Goal: Task Accomplishment & Management: Manage account settings

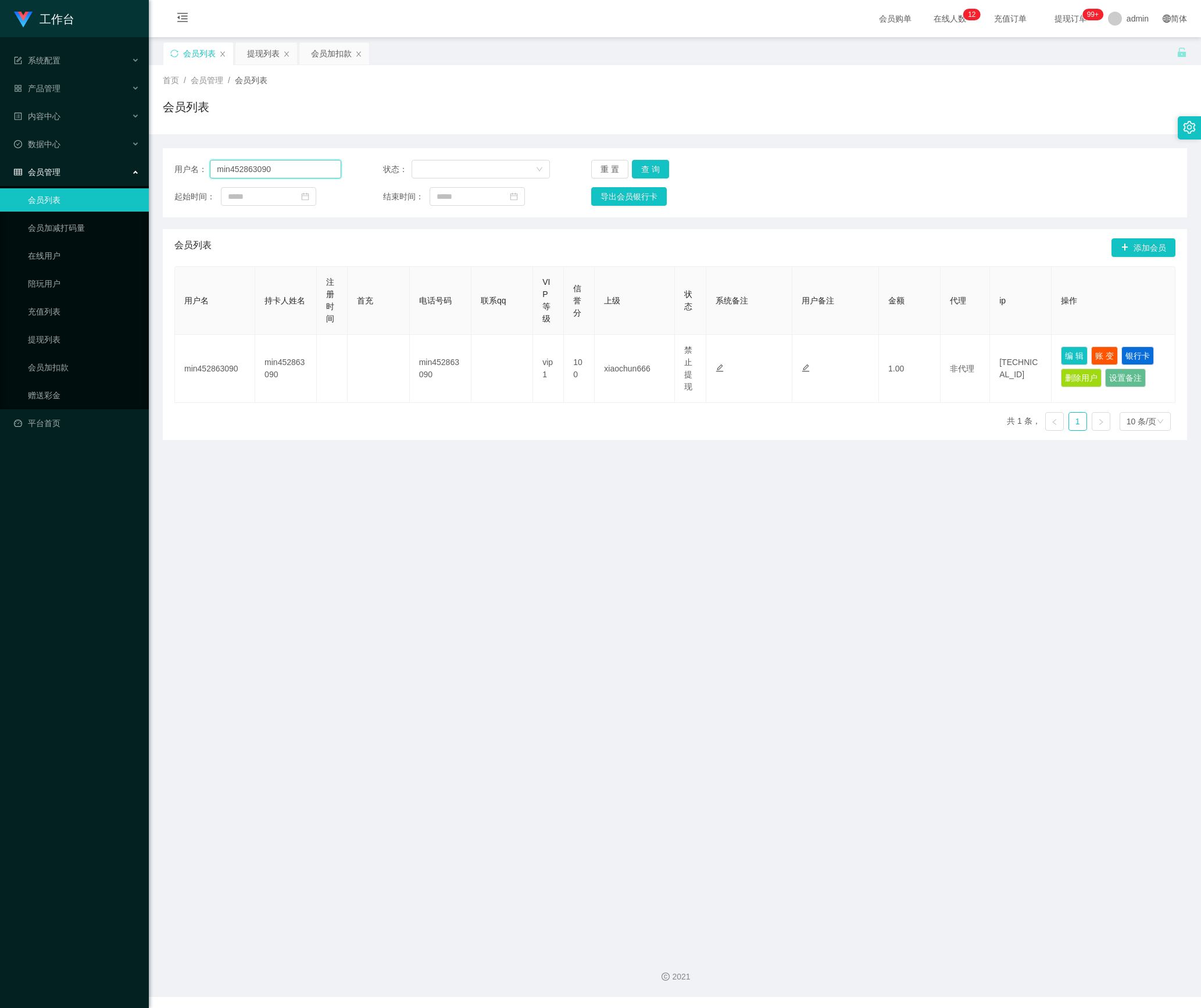
drag, startPoint x: 306, startPoint y: 169, endPoint x: 63, endPoint y: 169, distance: 243.0
click at [63, 169] on section "工作台 系统配置 产品管理 内容中心 数据中心 会员管理 会员列表 会员加减打码量 在线用户 陪玩用户 充值列表 提现列表 会员加扣款 赠送彩金 平台首页 保…" at bounding box center [600, 498] width 1201 height 997
paste input "Ytlim87"
type input "Ytlim87"
click at [647, 163] on button "查 询" at bounding box center [650, 169] width 37 height 19
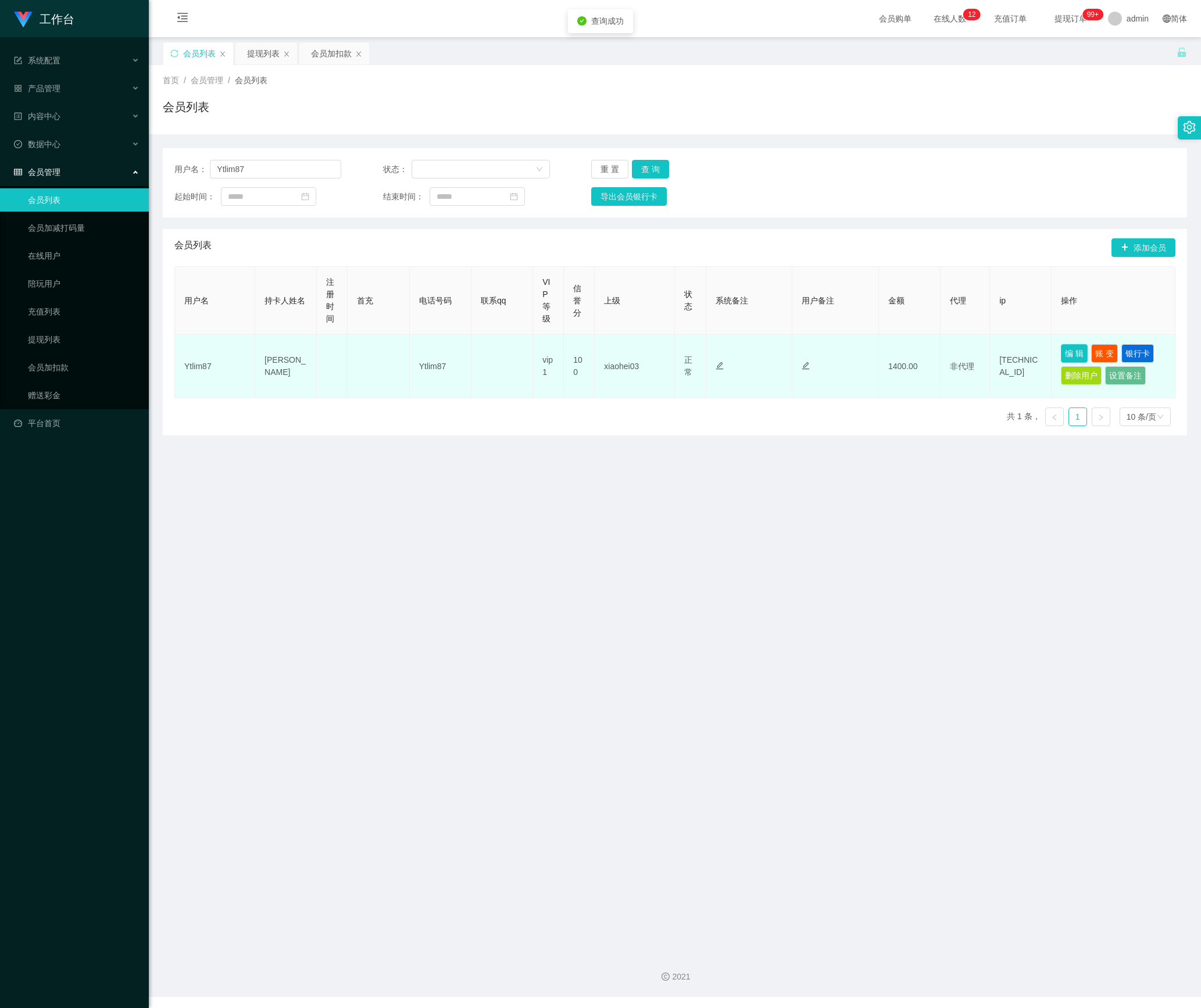
click at [1064, 355] on button "编 辑" at bounding box center [1074, 353] width 27 height 19
type input "Ytlim87"
type input "[PERSON_NAME]"
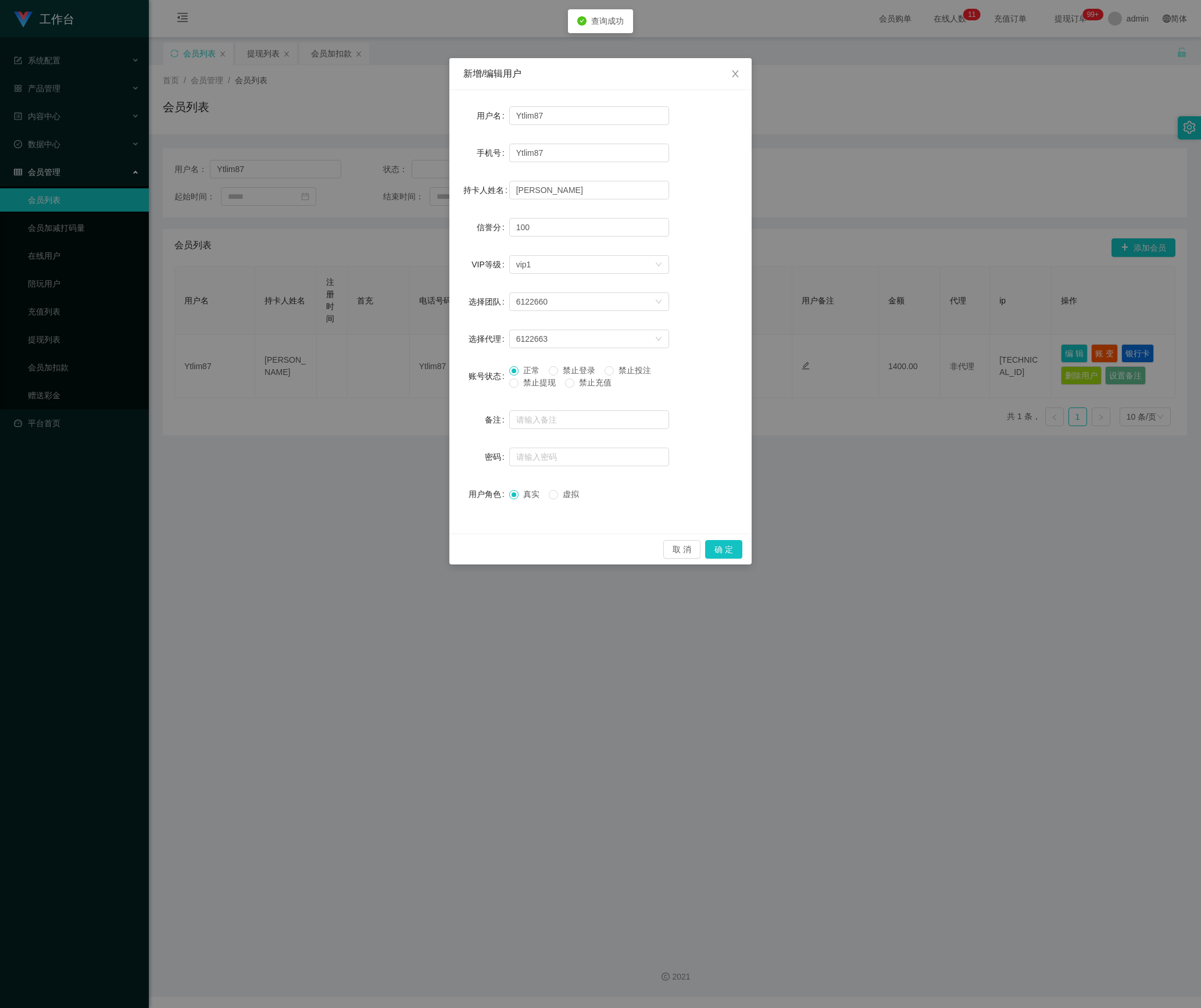
click at [547, 383] on span "禁止提现" at bounding box center [539, 382] width 42 height 9
drag, startPoint x: 729, startPoint y: 548, endPoint x: 729, endPoint y: 540, distance: 8.0
click at [729, 548] on button "确 定" at bounding box center [723, 549] width 37 height 19
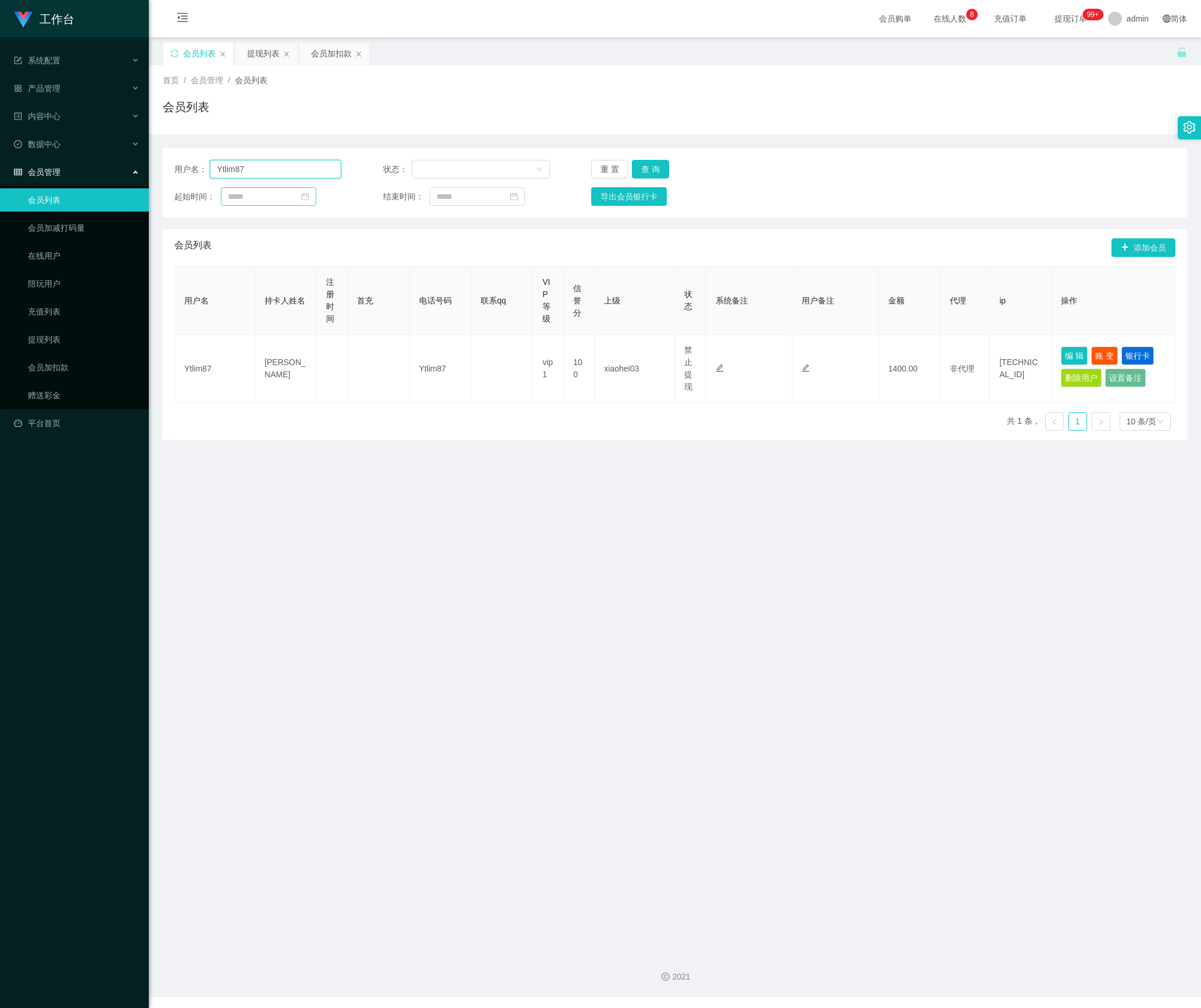
drag, startPoint x: 213, startPoint y: 173, endPoint x: 240, endPoint y: 201, distance: 38.9
click at [130, 178] on section "工作台 系统配置 产品管理 内容中心 数据中心 会员管理 会员列表 会员加减打码量 在线用户 陪玩用户 充值列表 提现列表 会员加扣款 赠送彩金 平台首页 保…" at bounding box center [600, 498] width 1201 height 997
paste input "92742396"
type input "92742396"
drag, startPoint x: 652, startPoint y: 168, endPoint x: 671, endPoint y: 203, distance: 39.8
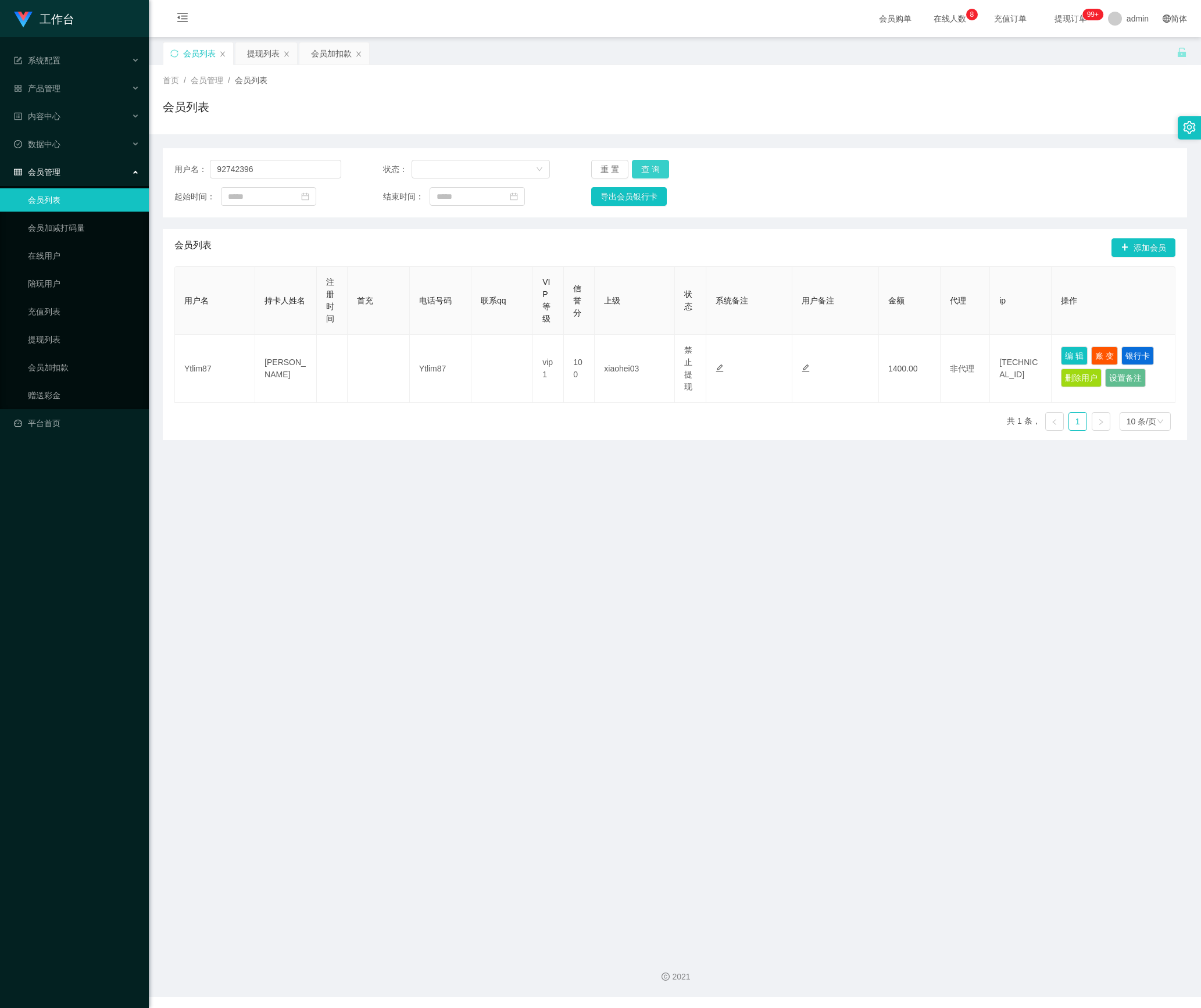
click at [652, 168] on button "查 询" at bounding box center [650, 169] width 37 height 19
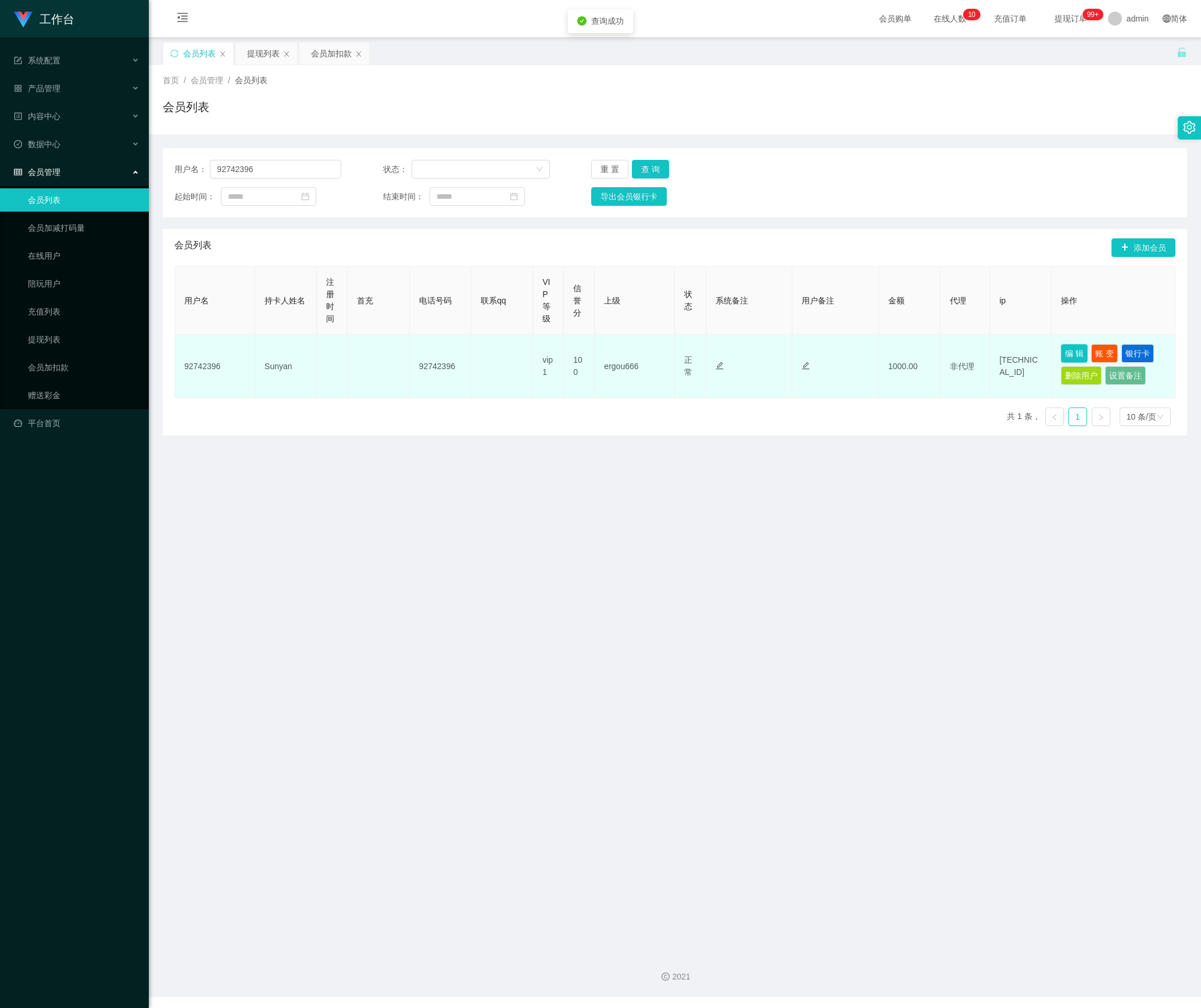
click at [1063, 357] on button "编 辑" at bounding box center [1074, 353] width 27 height 19
type input "92742396"
type input "Sunyan"
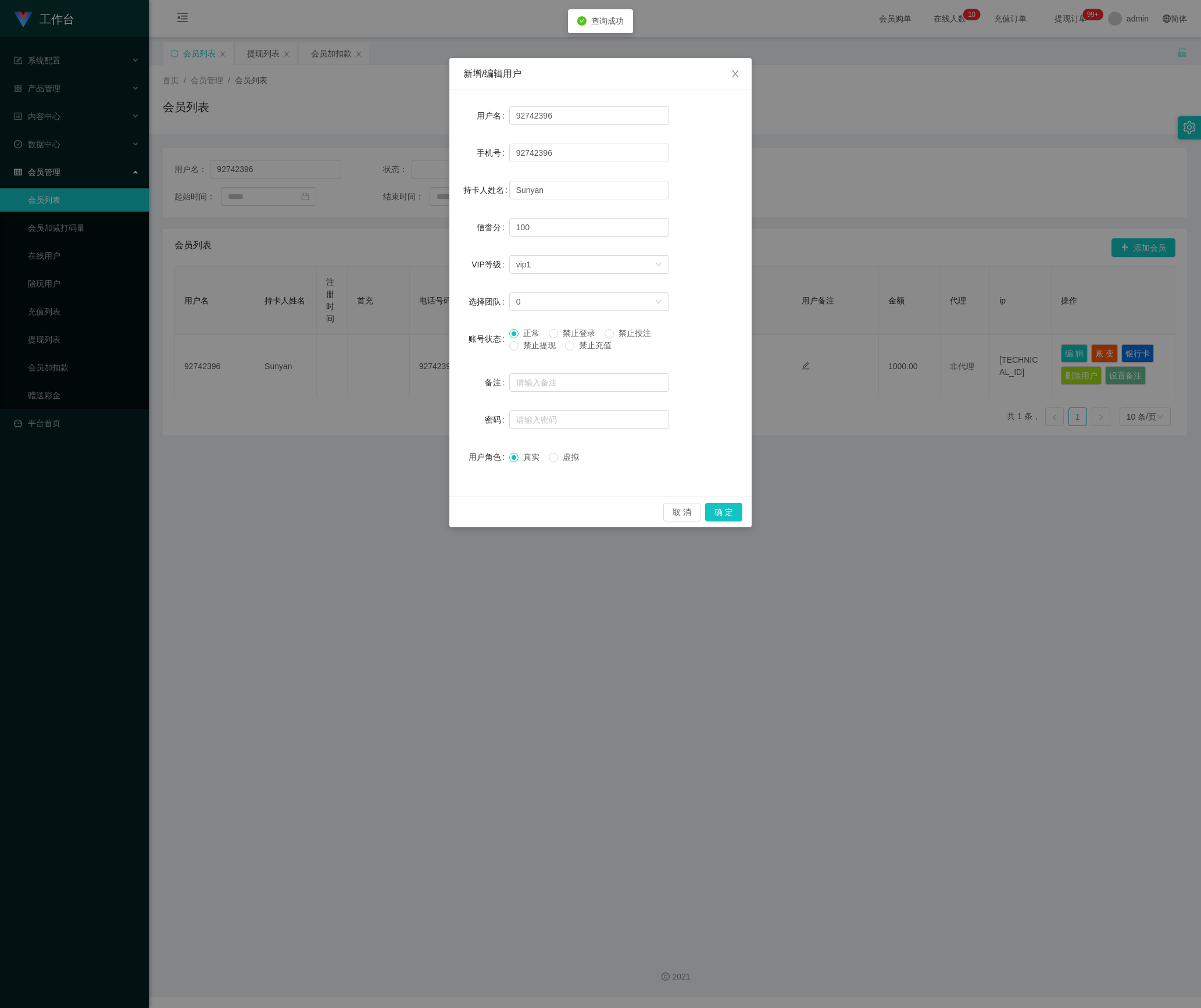
click at [525, 349] on span "禁止提现" at bounding box center [539, 345] width 42 height 9
click at [719, 514] on button "确 定" at bounding box center [723, 512] width 37 height 19
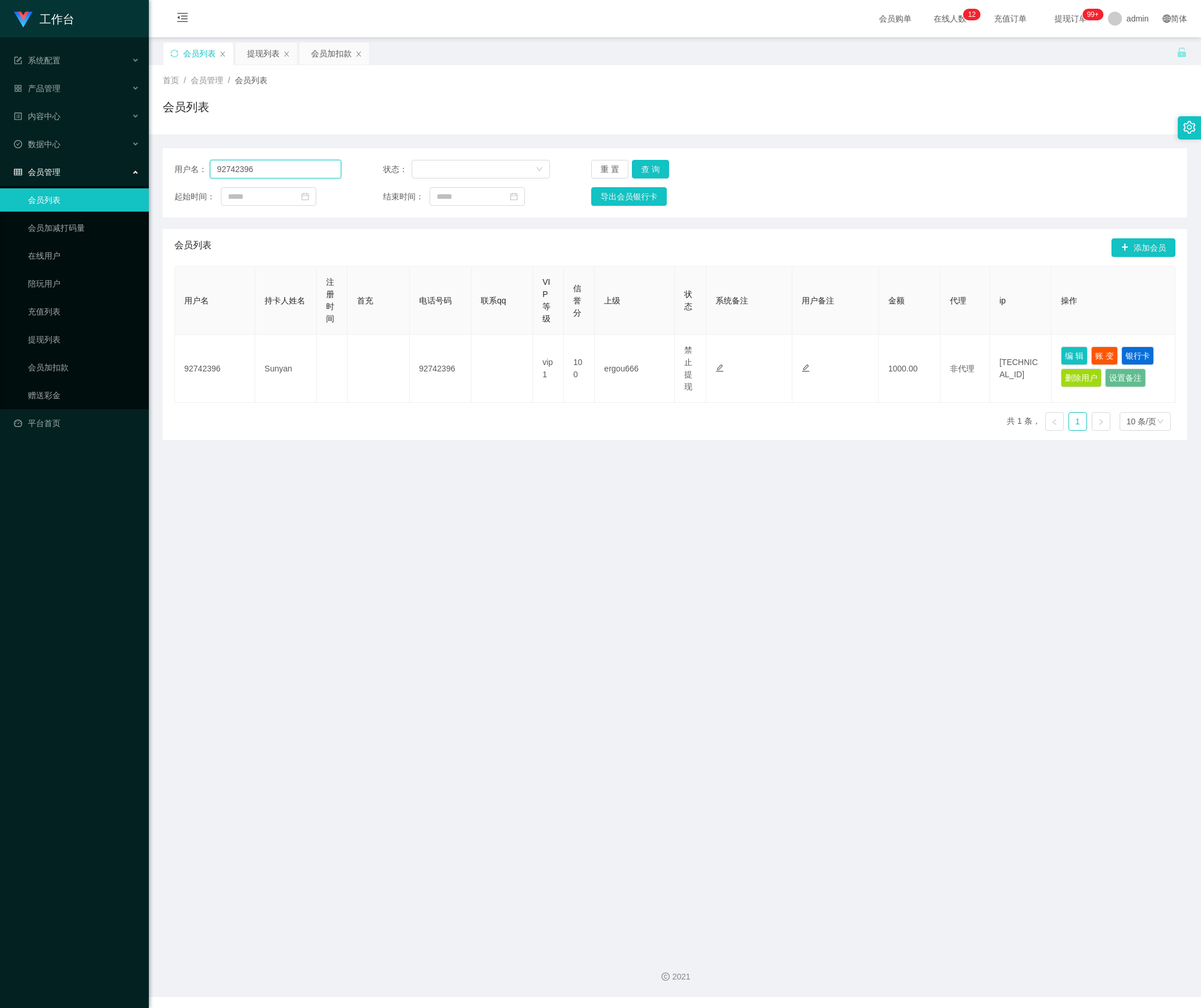
drag, startPoint x: 310, startPoint y: 169, endPoint x: 447, endPoint y: 207, distance: 142.2
click at [54, 169] on section "工作台 系统配置 产品管理 内容中心 数据中心 会员管理 会员列表 会员加减打码量 在线用户 陪玩用户 充值列表 提现列表 会员加扣款 赠送彩金 平台首页 保…" at bounding box center [600, 498] width 1201 height 997
paste input "[PERSON_NAME]"
type input "[PERSON_NAME]"
drag, startPoint x: 657, startPoint y: 166, endPoint x: 726, endPoint y: 209, distance: 81.3
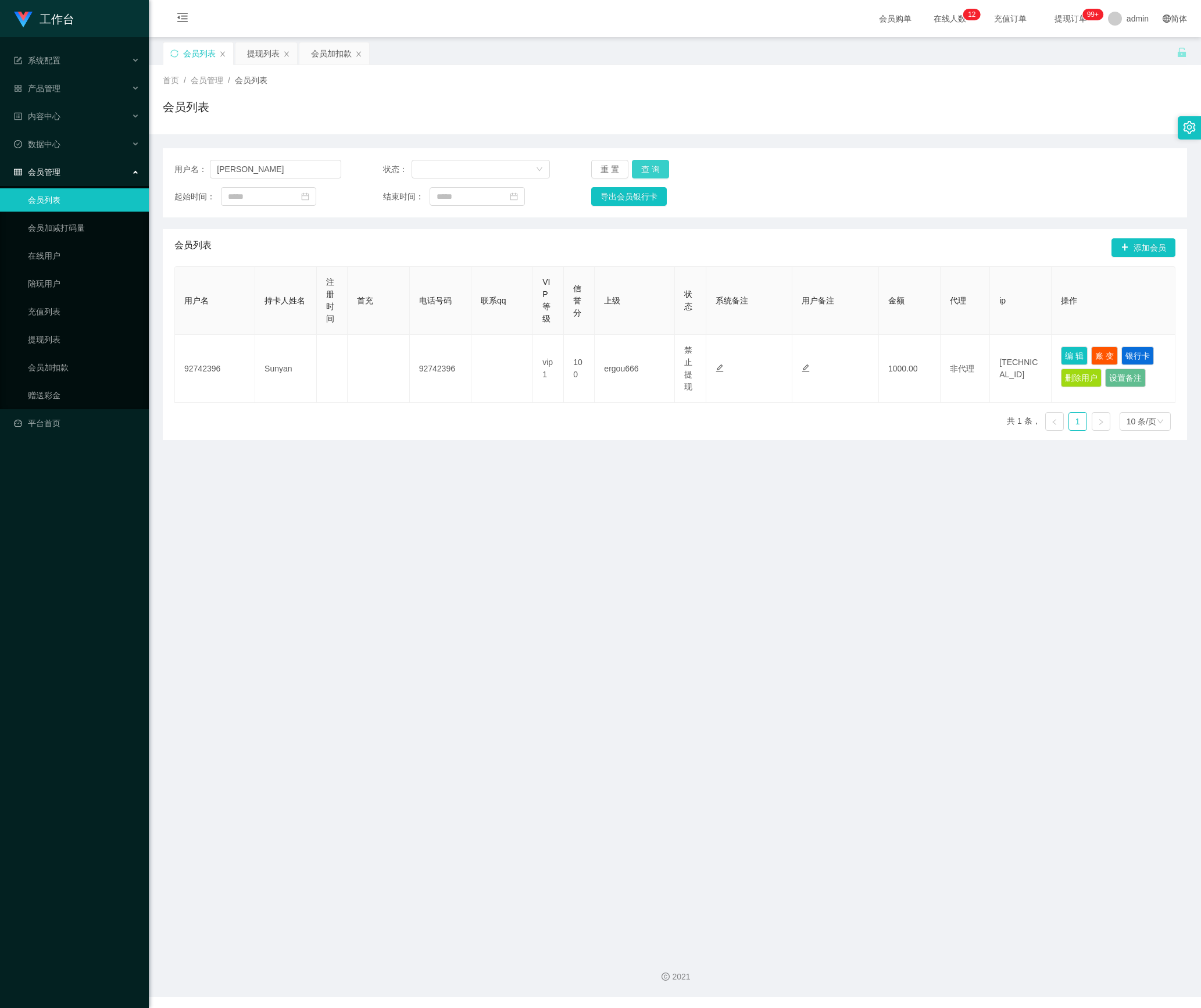
click at [657, 166] on button "查 询" at bounding box center [650, 169] width 37 height 19
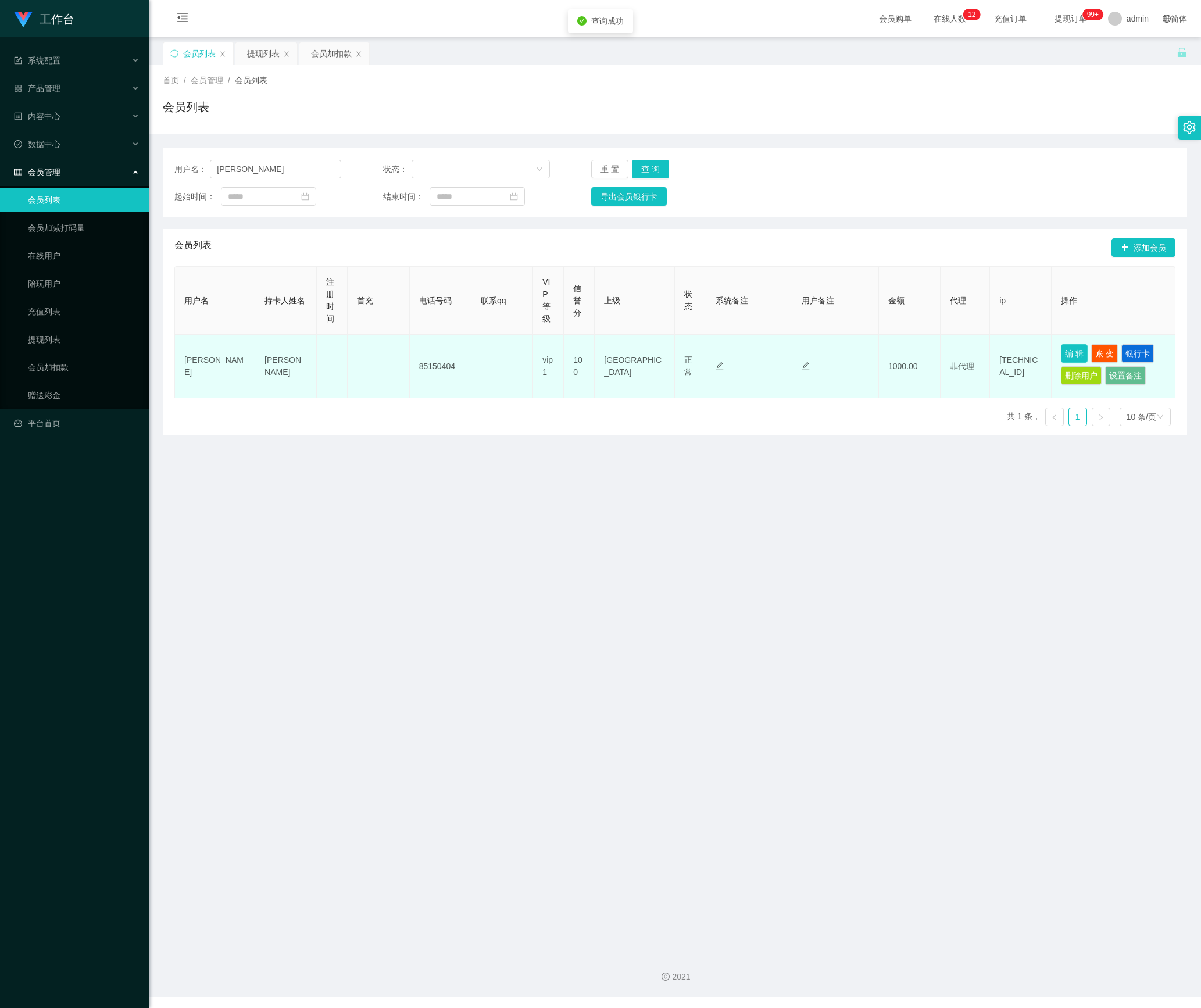
click at [1061, 358] on button "编 辑" at bounding box center [1074, 353] width 27 height 19
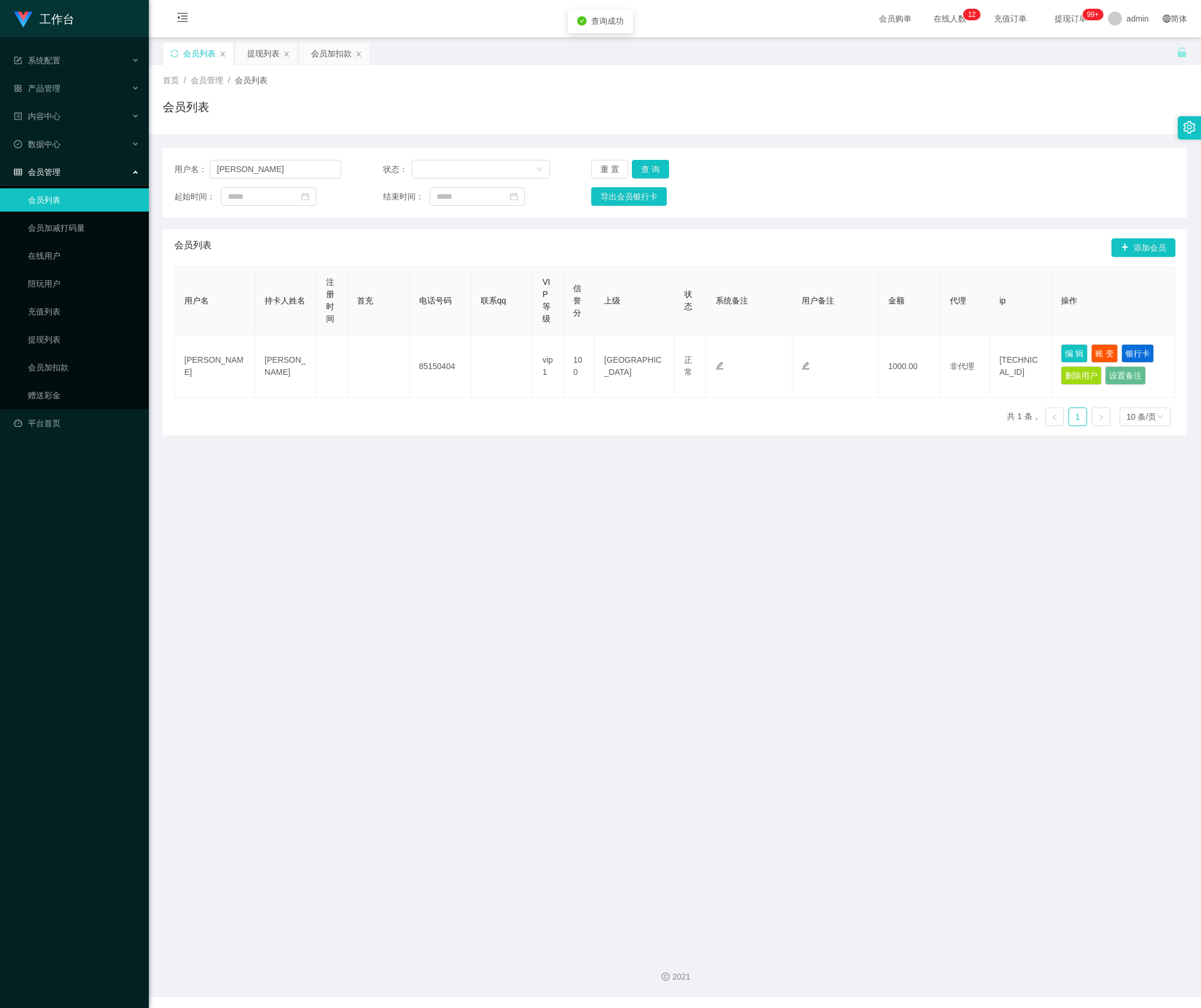
type input "[PERSON_NAME]"
type input "85150404"
type input "[PERSON_NAME]"
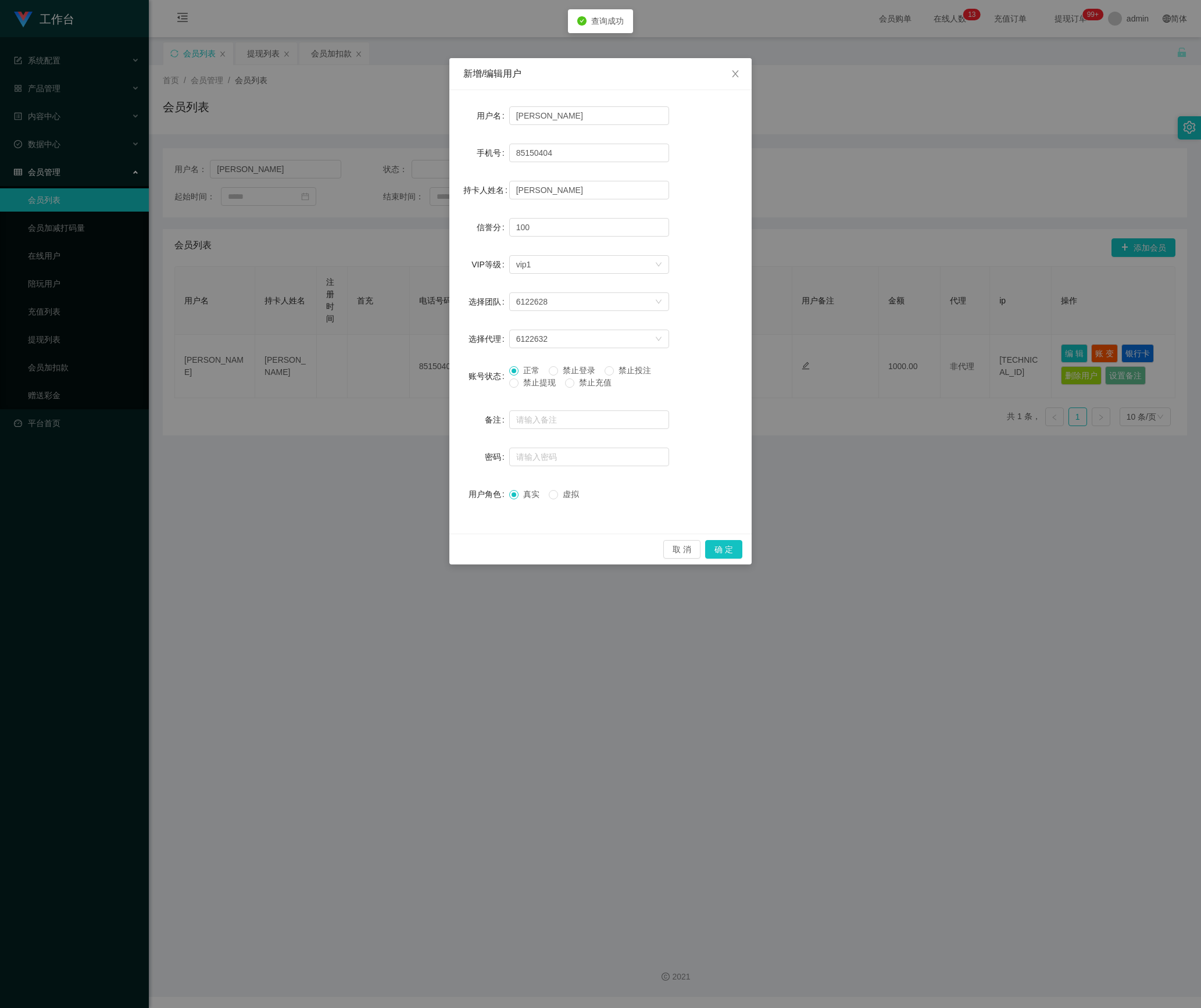
click at [540, 387] on span "禁止提现" at bounding box center [539, 382] width 42 height 9
click at [736, 558] on button "确 定" at bounding box center [723, 549] width 37 height 19
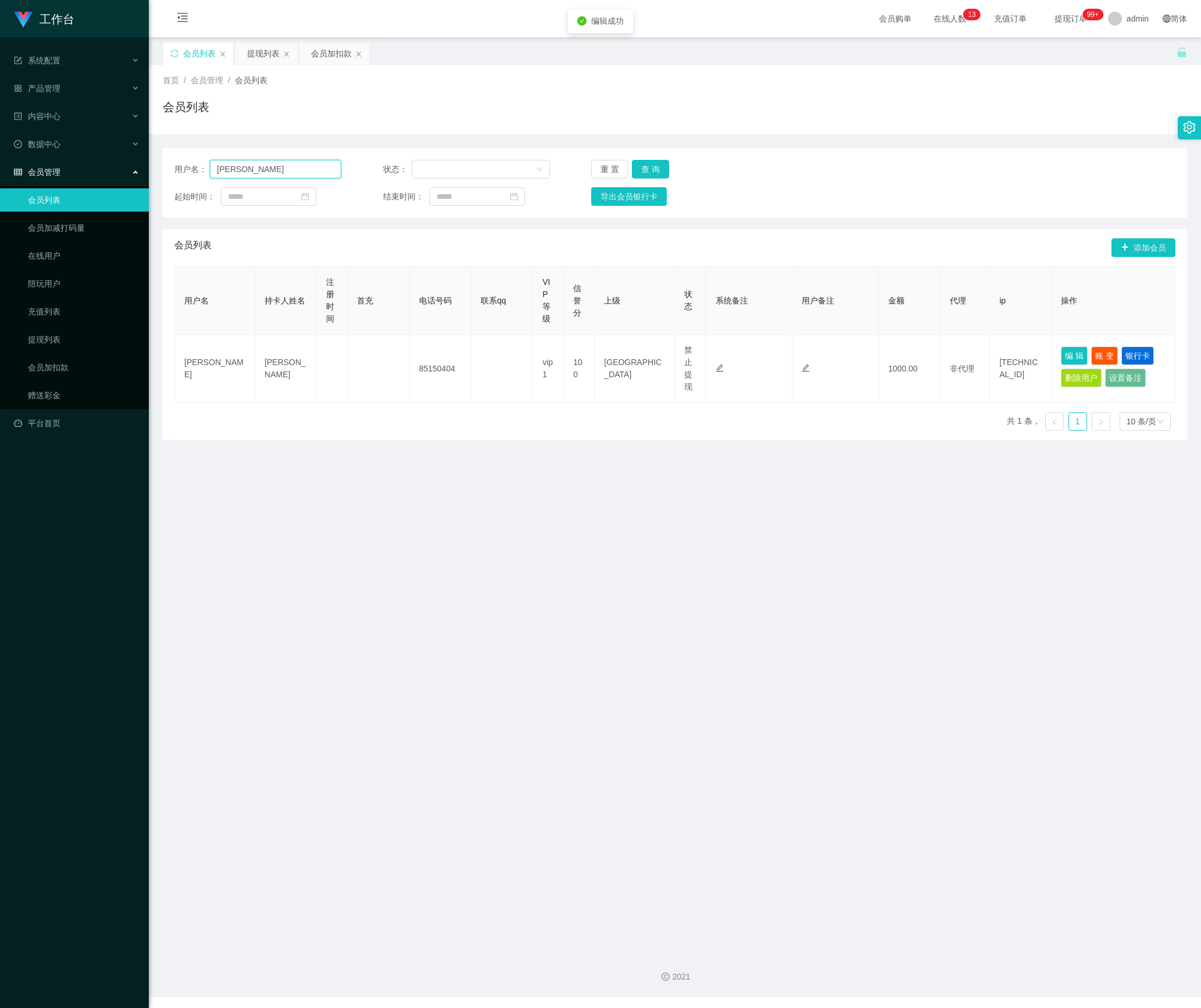
drag, startPoint x: 54, startPoint y: 168, endPoint x: 123, endPoint y: 180, distance: 70.0
click at [48, 168] on section "工作台 系统配置 产品管理 内容中心 数据中心 会员管理 会员列表 会员加减打码量 在线用户 陪玩用户 充值列表 提现列表 会员加扣款 赠送彩金 平台首页 保…" at bounding box center [600, 498] width 1201 height 997
paste input "91526943"
type input "91526943"
drag, startPoint x: 639, startPoint y: 169, endPoint x: 734, endPoint y: 210, distance: 103.5
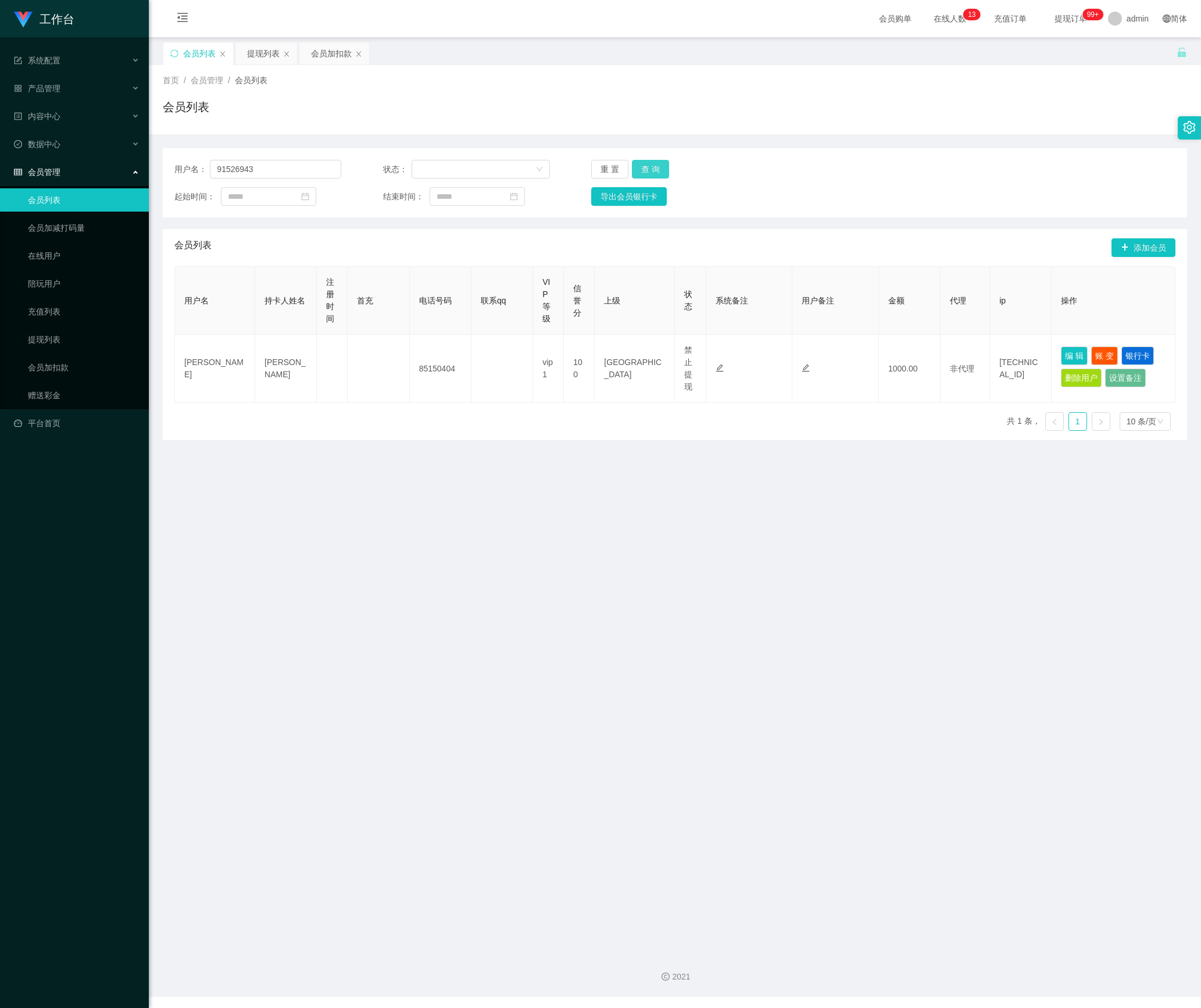
click at [639, 169] on button "查 询" at bounding box center [650, 169] width 37 height 19
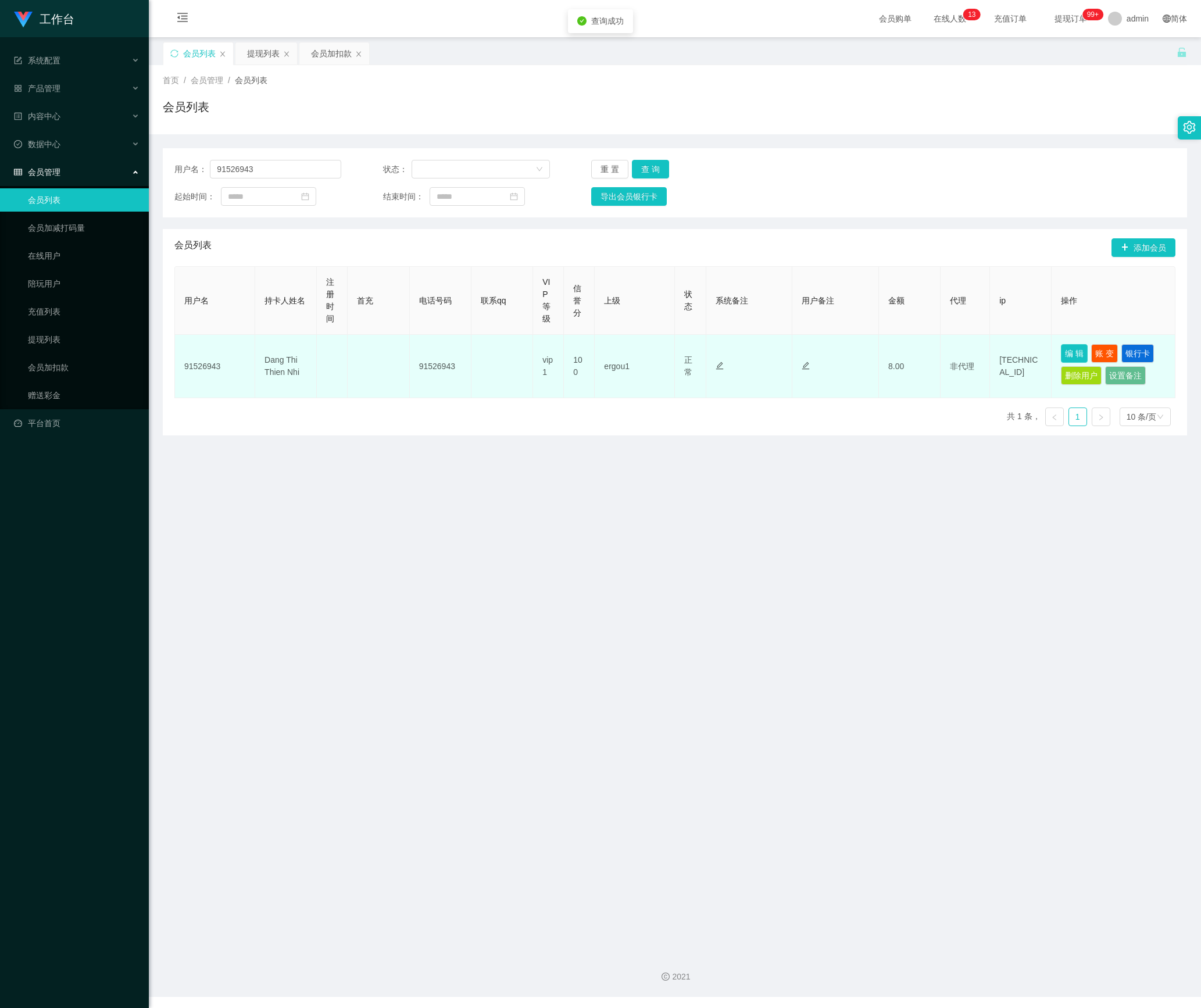
click at [1061, 346] on button "编 辑" at bounding box center [1074, 353] width 27 height 19
type input "91526943"
type input "Dang Thi Thien Nhi"
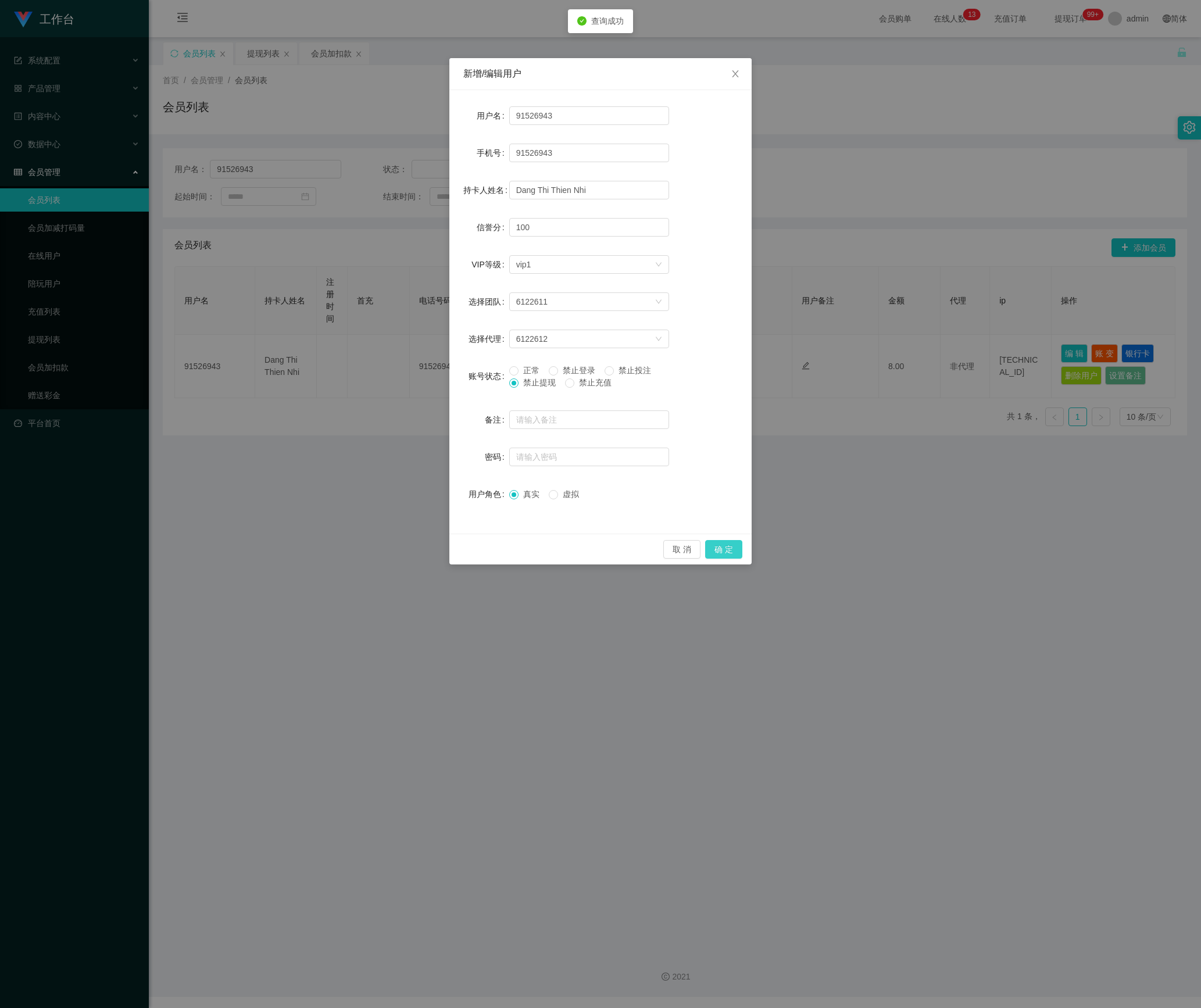
drag, startPoint x: 727, startPoint y: 548, endPoint x: 704, endPoint y: 530, distance: 29.2
click at [728, 548] on button "确 定" at bounding box center [723, 549] width 37 height 19
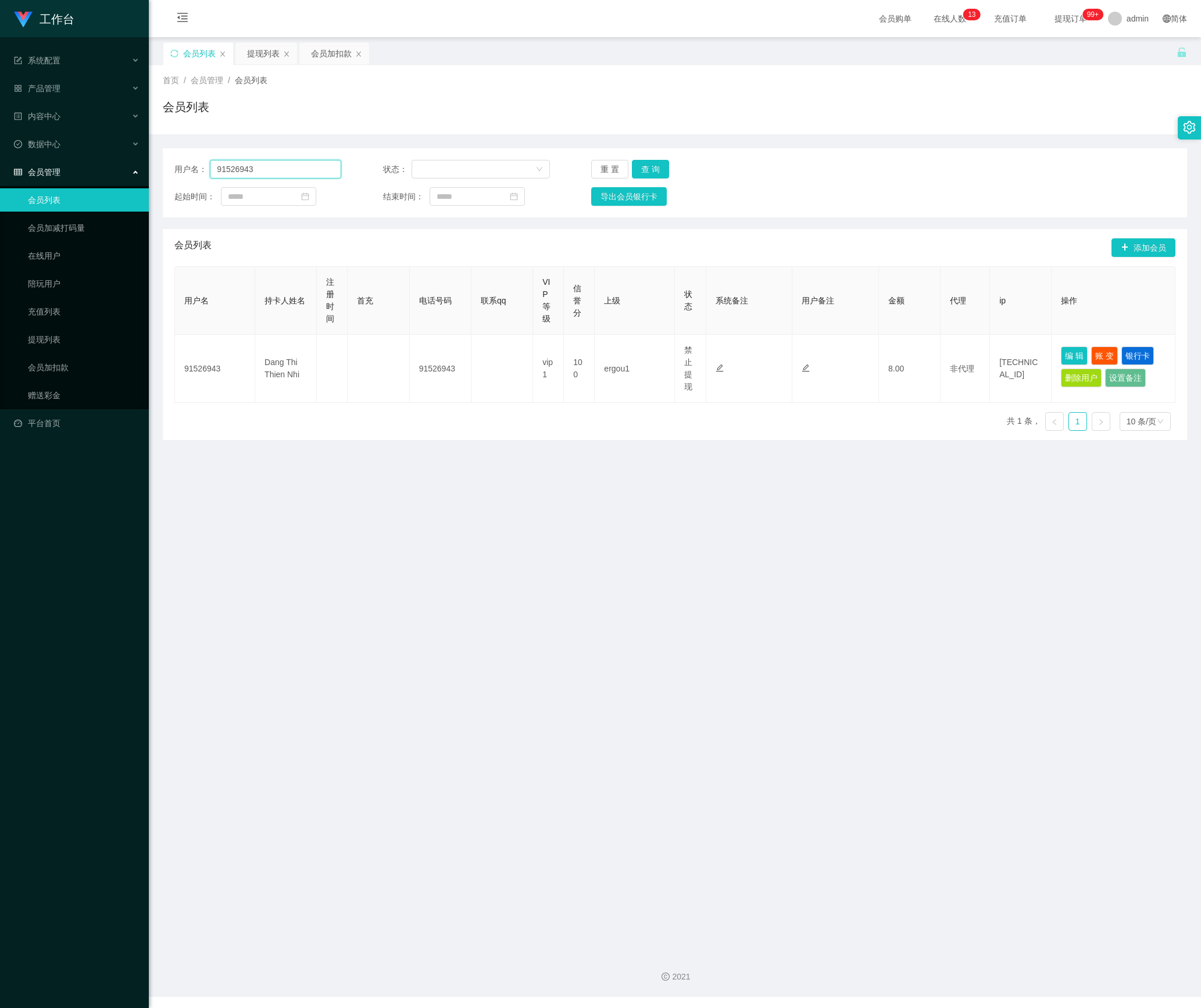
drag, startPoint x: 260, startPoint y: 166, endPoint x: 176, endPoint y: 186, distance: 86.3
click at [126, 176] on section "工作台 系统配置 产品管理 内容中心 数据中心 会员管理 会员列表 会员加减打码量 在线用户 陪玩用户 充值列表 提现列表 会员加扣款 赠送彩金 平台首页 保…" at bounding box center [600, 498] width 1201 height 997
paste input "Eric0120"
type input "Eric0120"
click at [658, 171] on button "查 询" at bounding box center [650, 169] width 37 height 19
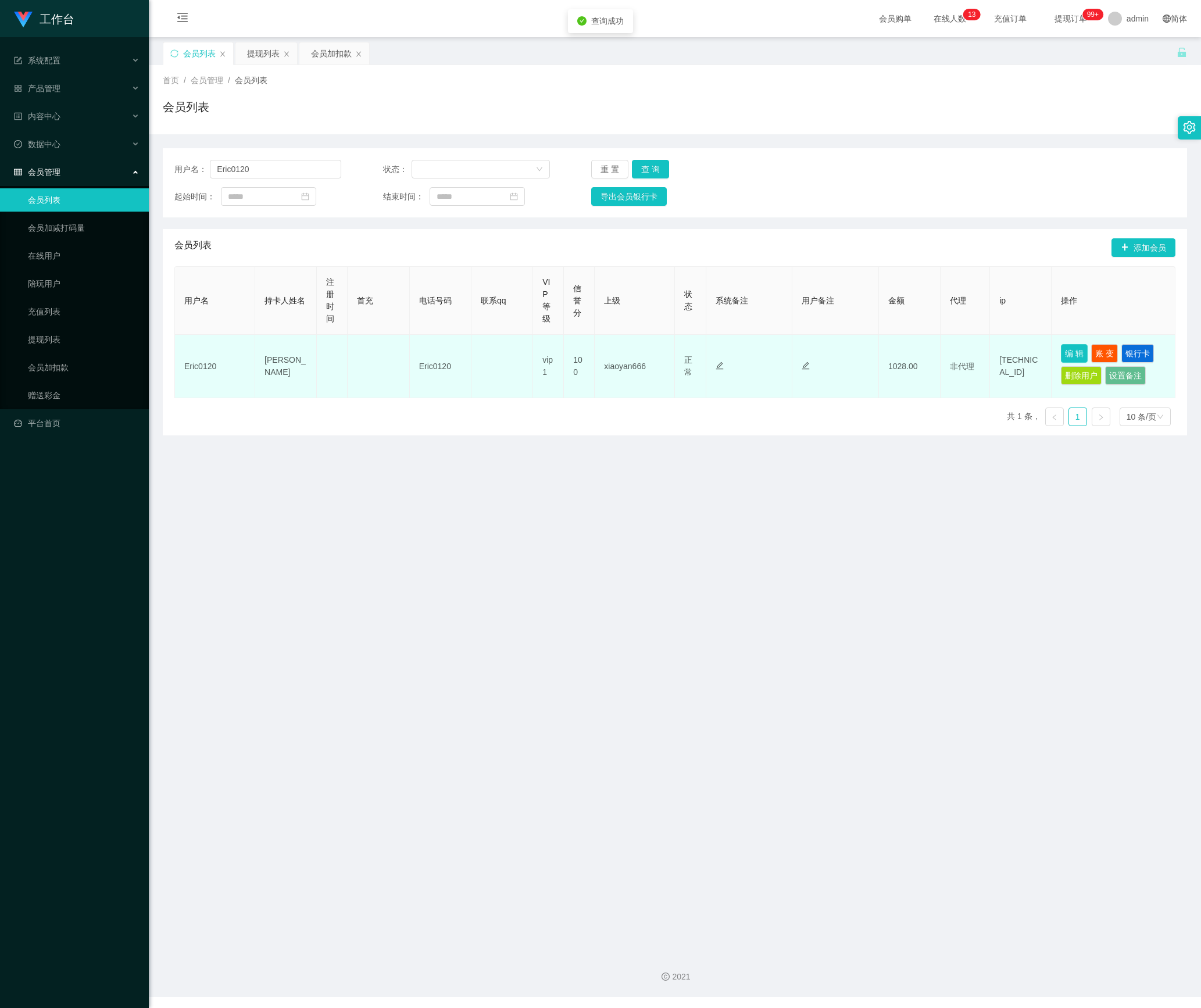
click at [1061, 348] on button "编 辑" at bounding box center [1074, 353] width 27 height 19
type input "Eric0120"
type input "[PERSON_NAME]"
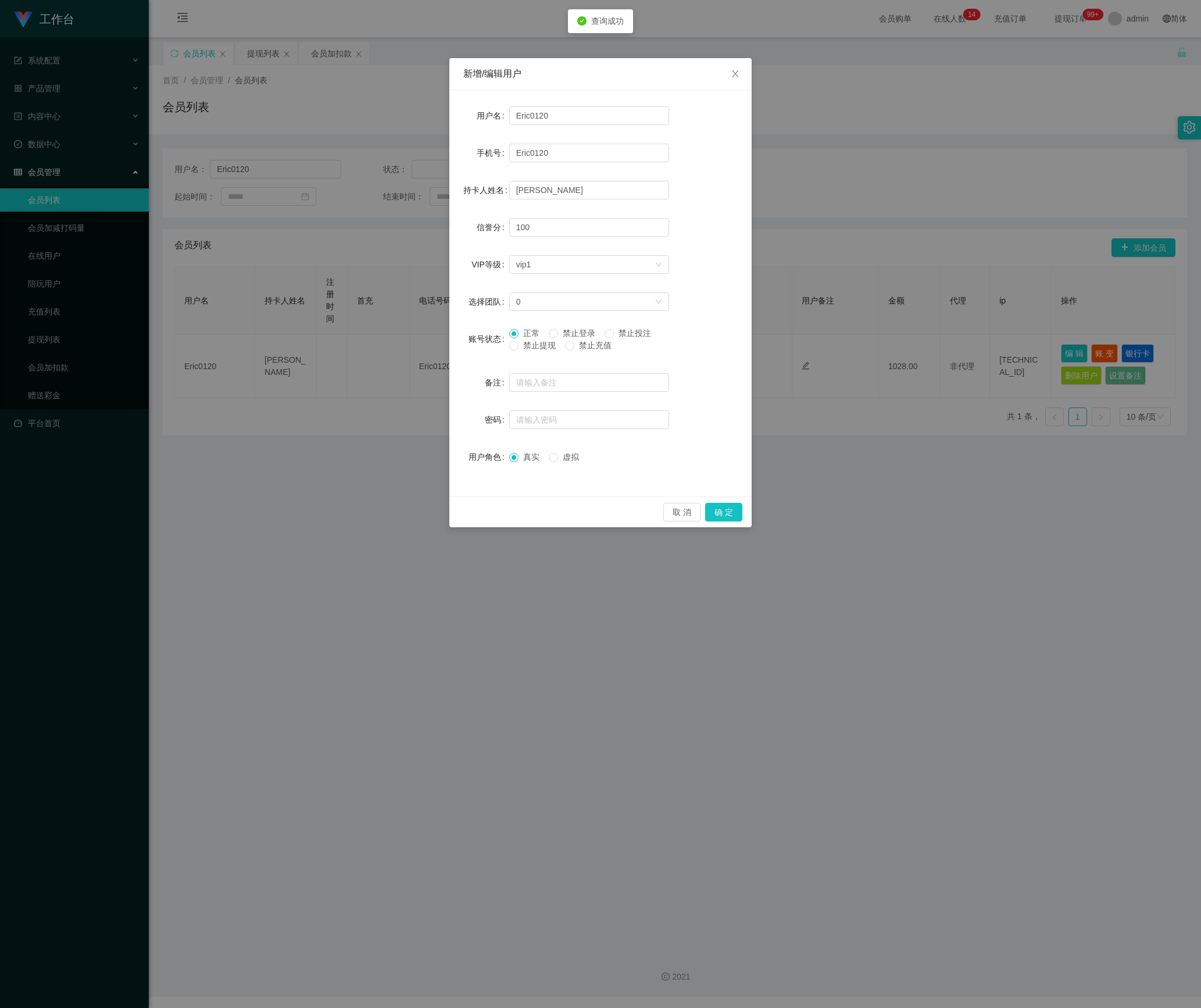
click at [521, 350] on span "禁止提现" at bounding box center [539, 345] width 42 height 9
click at [722, 513] on button "确 定" at bounding box center [723, 512] width 37 height 19
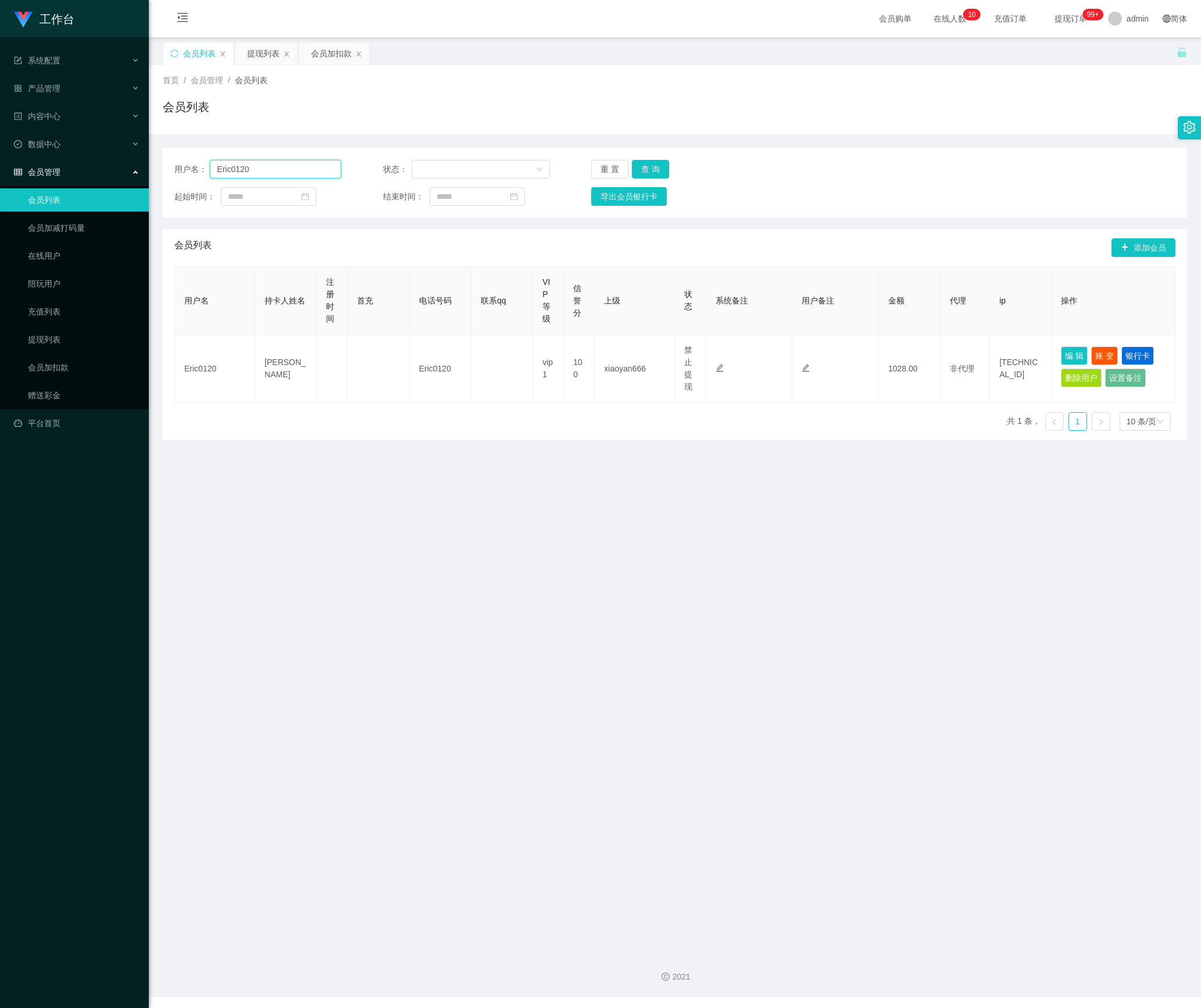
click at [123, 178] on section "工作台 系统配置 产品管理 内容中心 数据中心 会员管理 会员列表 会员加减打码量 在线用户 陪玩用户 充值列表 提现列表 会员加扣款 赠送彩金 平台首页 保…" at bounding box center [600, 498] width 1201 height 997
paste input "92742396"
type input "92742396"
click at [651, 164] on button "查 询" at bounding box center [650, 169] width 37 height 19
